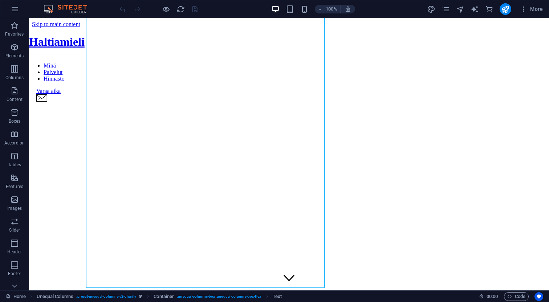
scroll to position [686, 0]
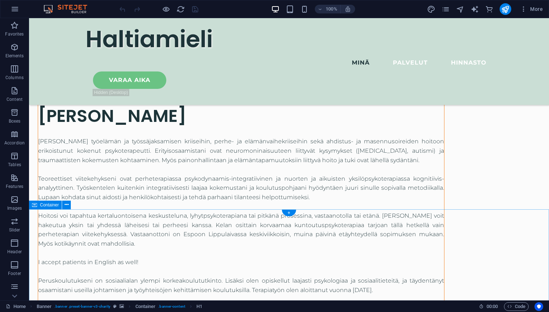
scroll to position [884, 0]
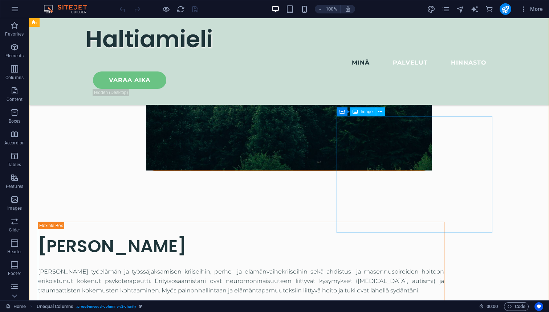
scroll to position [616, 0]
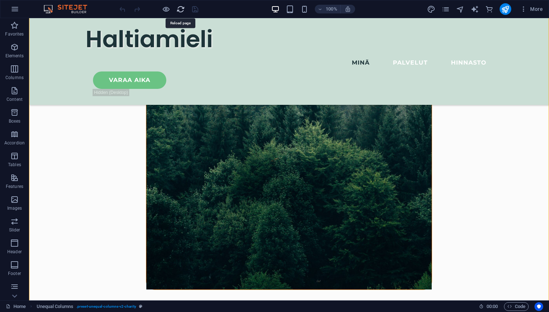
click at [180, 8] on icon "reload" at bounding box center [181, 9] width 8 height 8
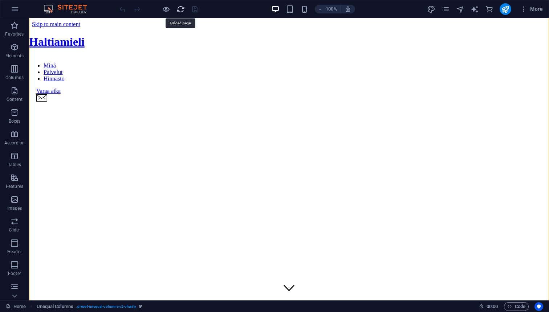
scroll to position [0, 0]
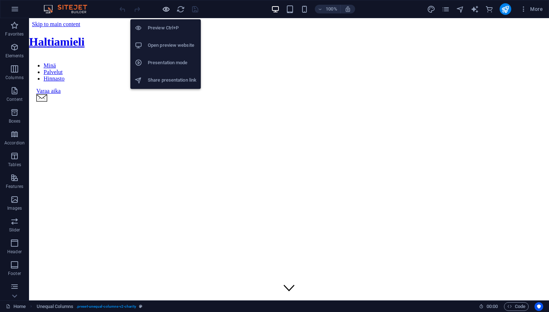
click at [165, 10] on icon "button" at bounding box center [166, 9] width 8 height 8
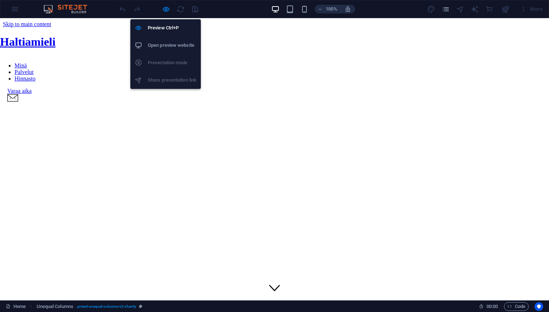
click at [161, 41] on h6 "Open preview website" at bounding box center [172, 45] width 49 height 9
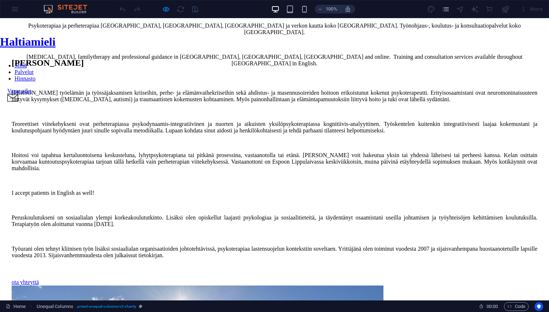
scroll to position [342, 0]
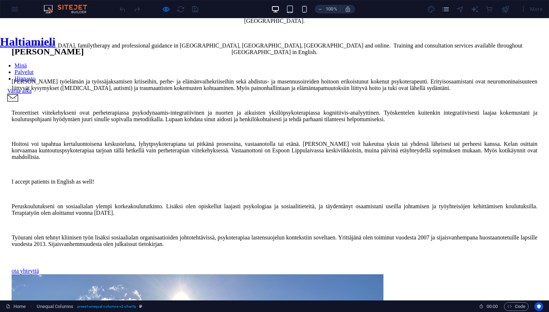
click at [131, 123] on p "Teoreettiset viitekehykseni ovat perheterapiassa psykodynaamis-integratiivinen …" at bounding box center [275, 116] width 526 height 13
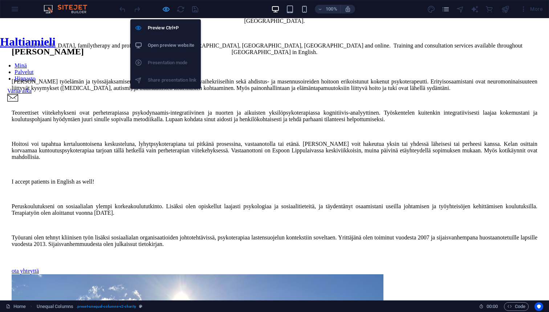
click at [167, 9] on icon "button" at bounding box center [166, 9] width 8 height 8
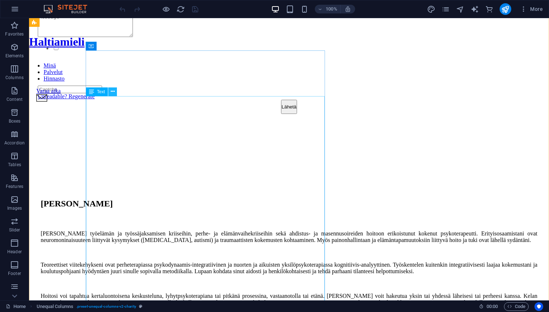
click at [113, 94] on icon at bounding box center [113, 92] width 4 height 8
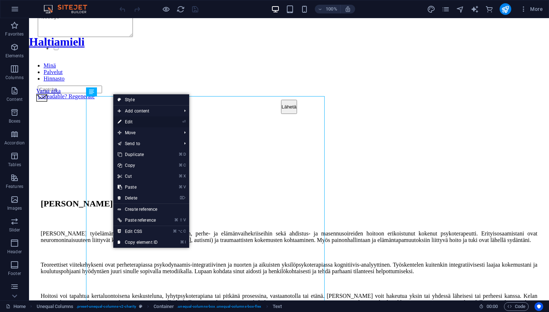
click at [129, 122] on link "⏎ Edit" at bounding box center [137, 122] width 49 height 11
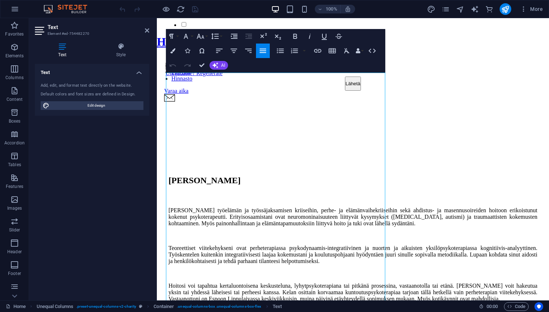
click at [262, 52] on icon "button" at bounding box center [263, 50] width 9 height 9
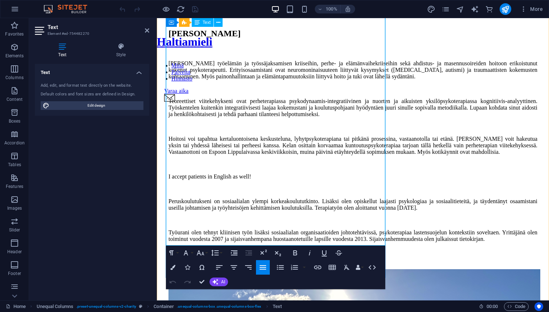
scroll to position [808, 0]
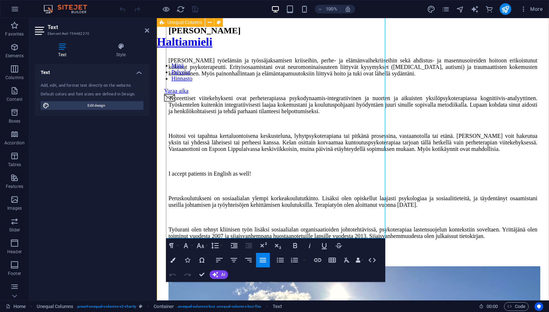
click at [408, 200] on div "Antti Haltiamieli Olen työelämän ja työssäjaksamisen kriiseihin, perhe- ja eläm…" at bounding box center [353, 280] width 386 height 666
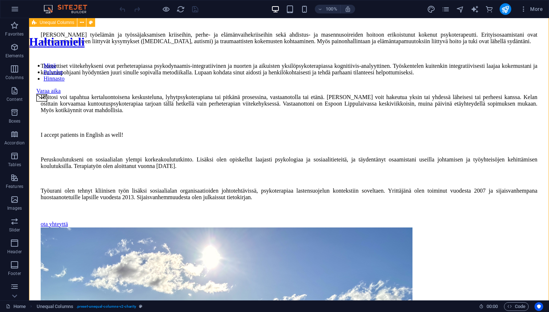
scroll to position [759, 0]
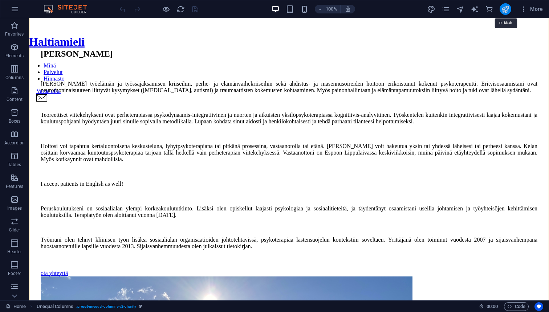
click at [507, 8] on icon "publish" at bounding box center [505, 9] width 8 height 8
